Goal: Information Seeking & Learning: Find contact information

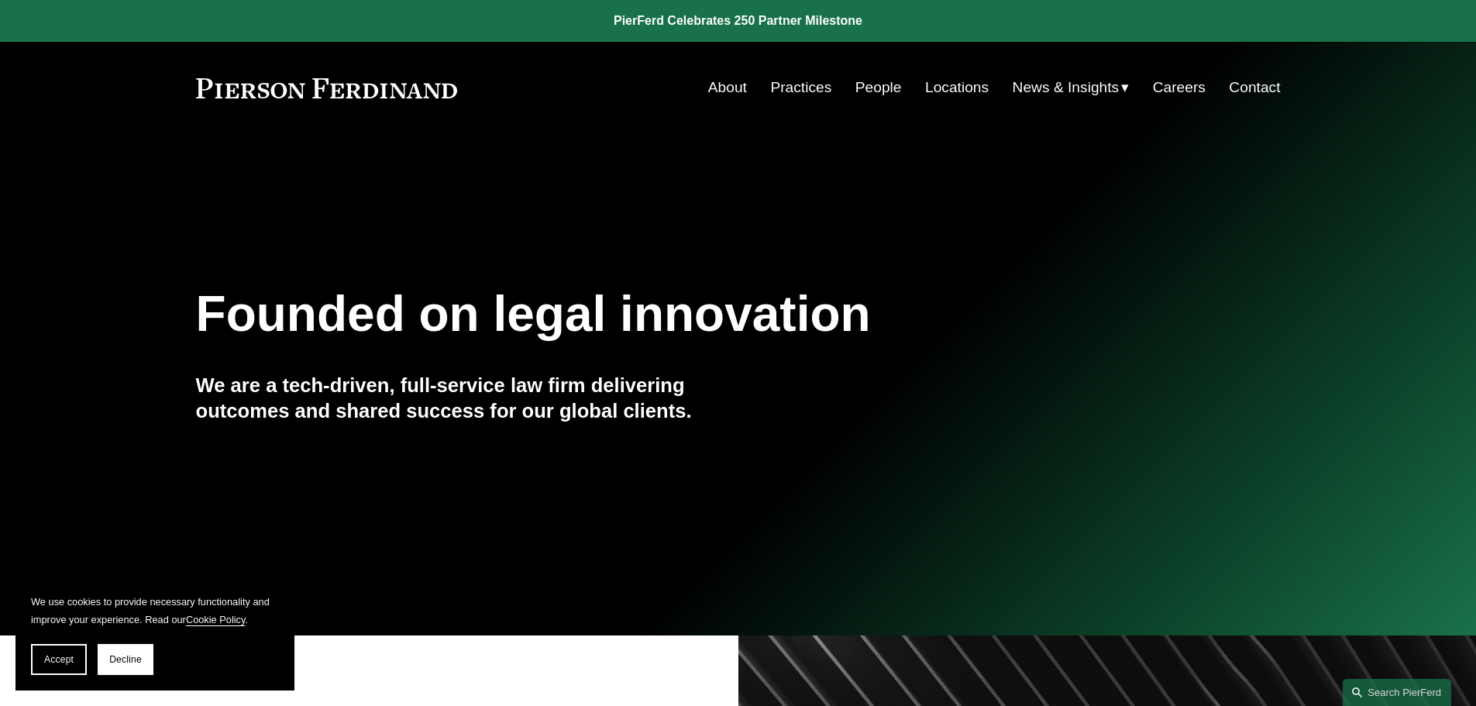
click at [873, 81] on link "People" at bounding box center [878, 87] width 46 height 29
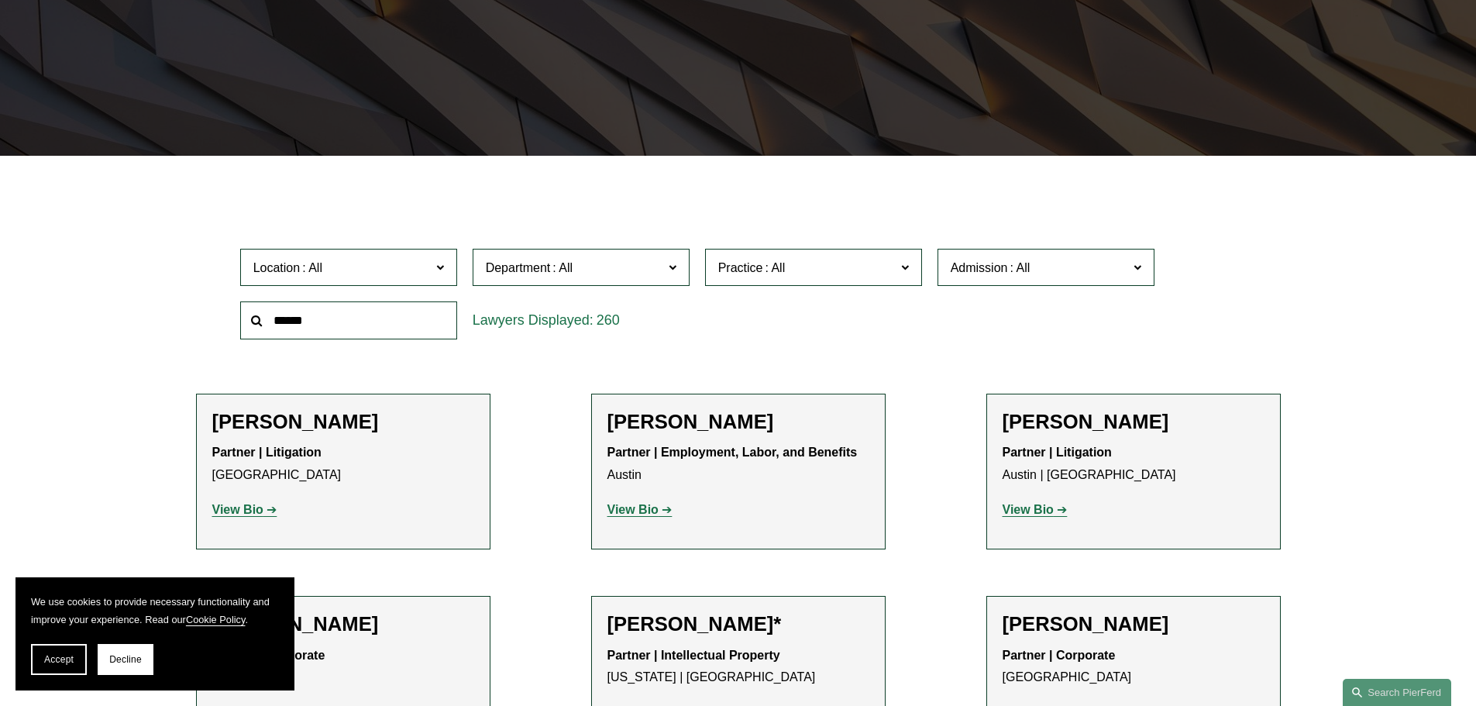
scroll to position [310, 0]
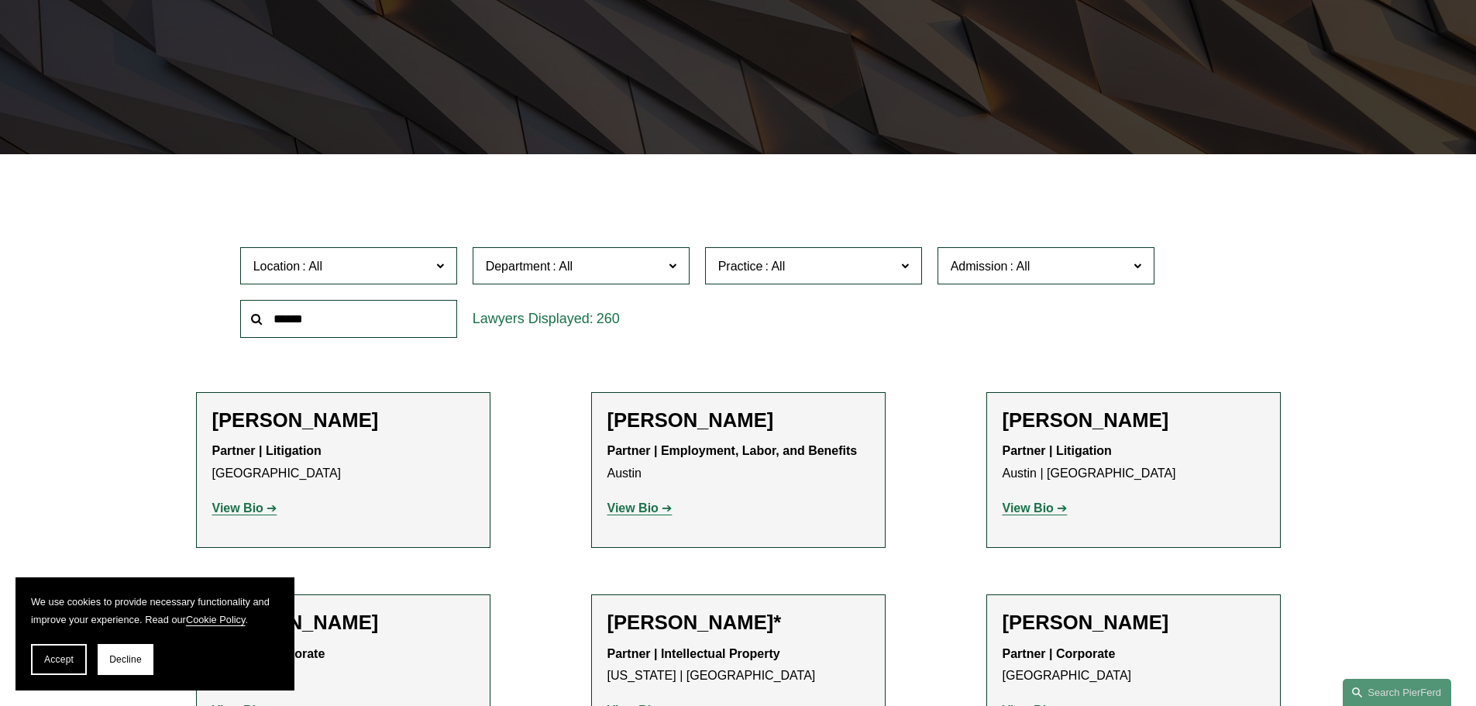
click at [354, 263] on span "Location" at bounding box center [341, 266] width 177 height 21
click at [0, 0] on link "Charlotte" at bounding box center [0, 0] width 0 height 0
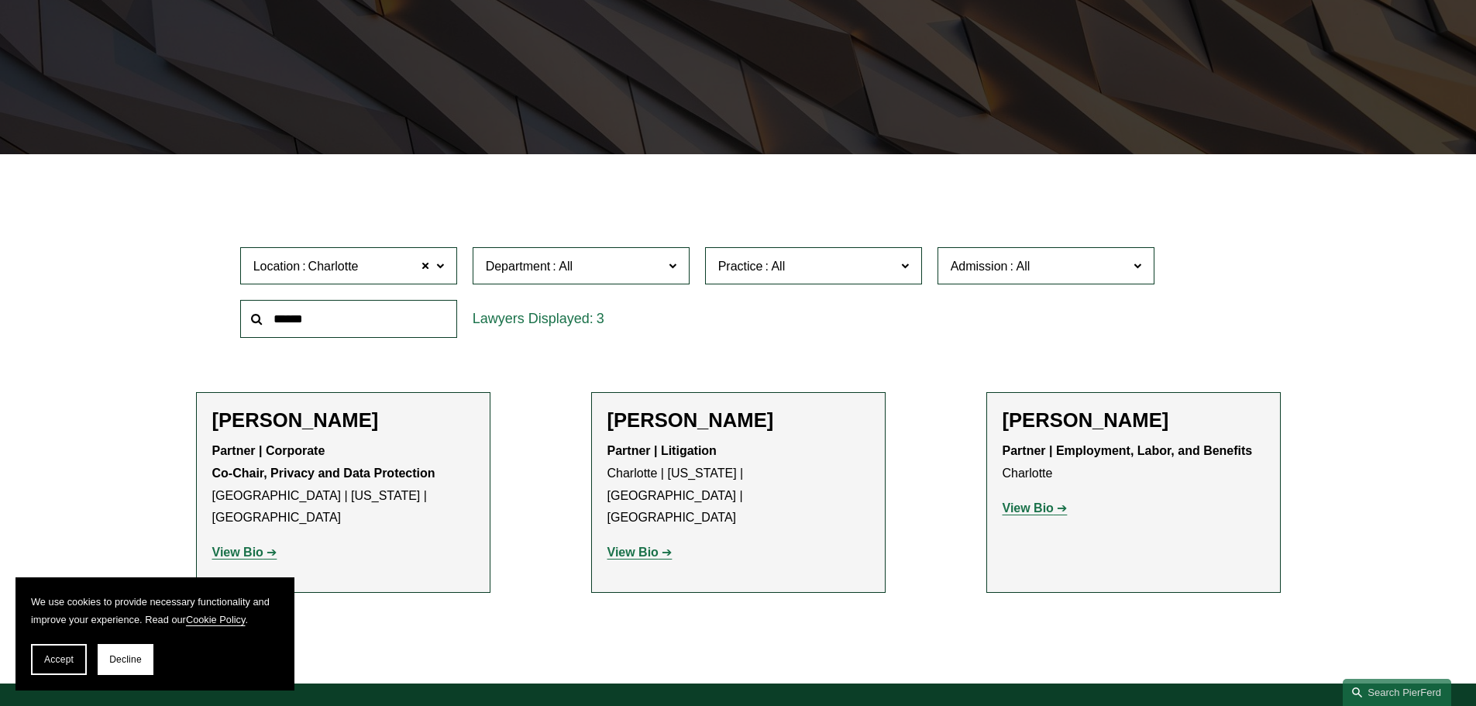
click at [644, 273] on span "Department" at bounding box center [574, 266] width 177 height 21
click at [0, 0] on link "Litigation" at bounding box center [0, 0] width 0 height 0
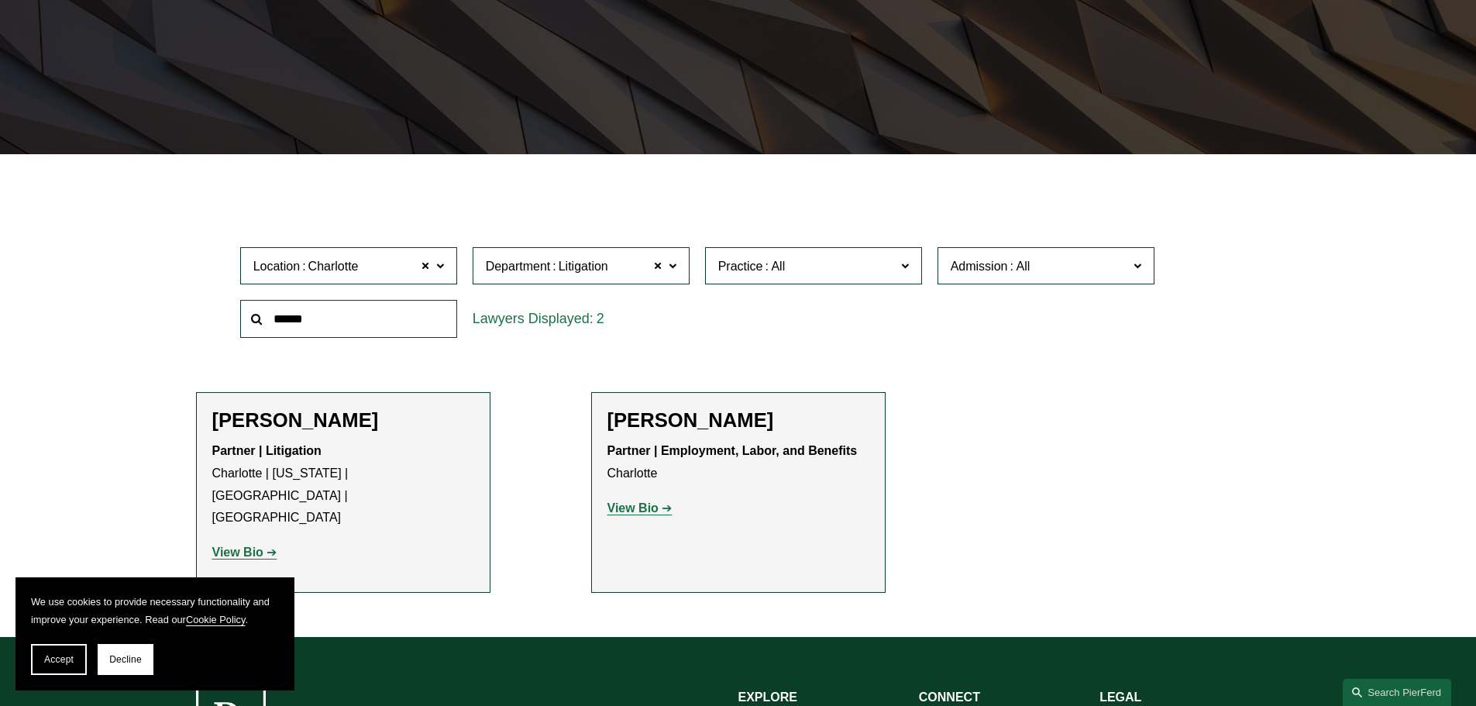
click at [250, 545] on strong "View Bio" at bounding box center [237, 551] width 51 height 13
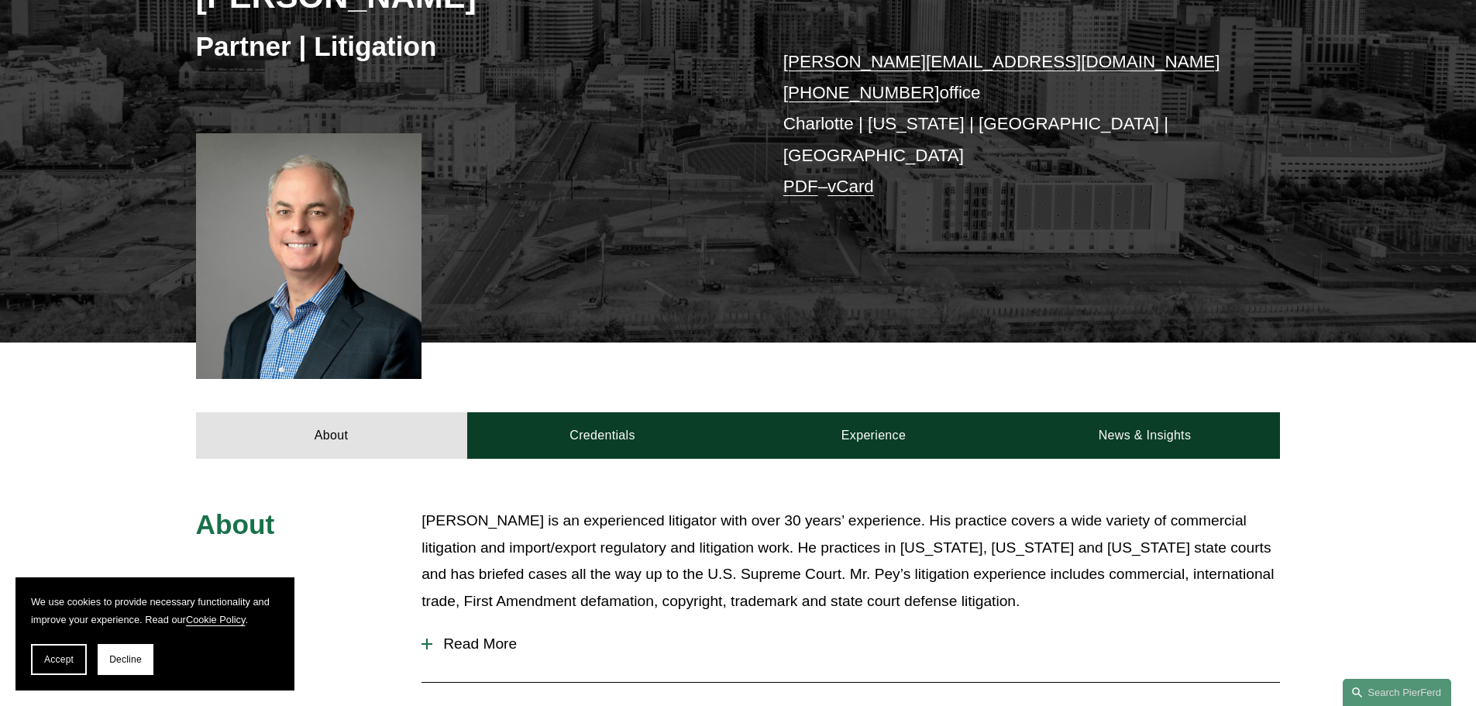
scroll to position [310, 0]
